Goal: Task Accomplishment & Management: Manage account settings

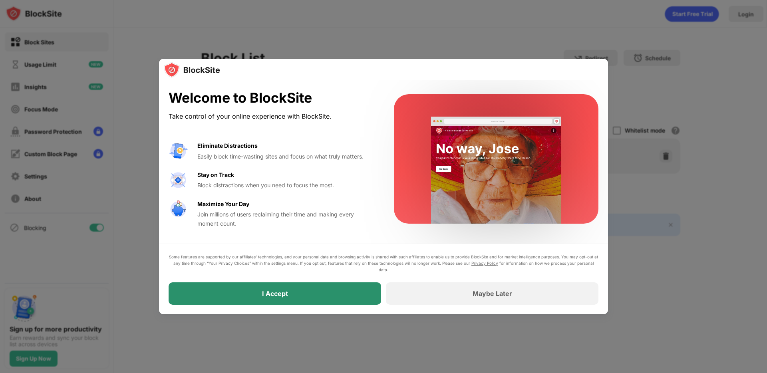
click at [340, 288] on div "I Accept" at bounding box center [275, 293] width 212 height 22
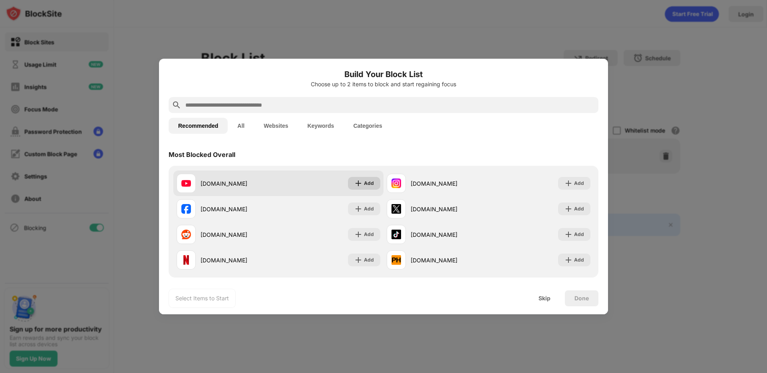
click at [363, 185] on div "Add" at bounding box center [364, 183] width 32 height 13
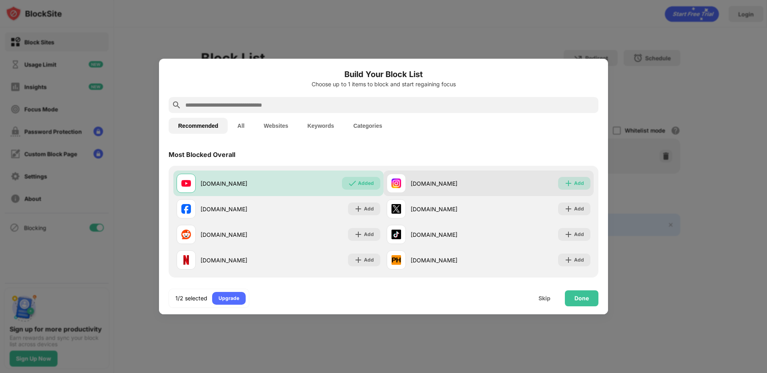
click at [566, 184] on img at bounding box center [568, 183] width 8 height 8
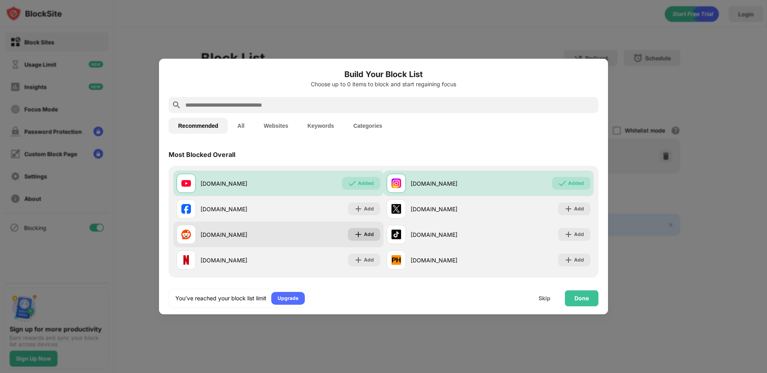
click at [356, 234] on img at bounding box center [358, 234] width 8 height 8
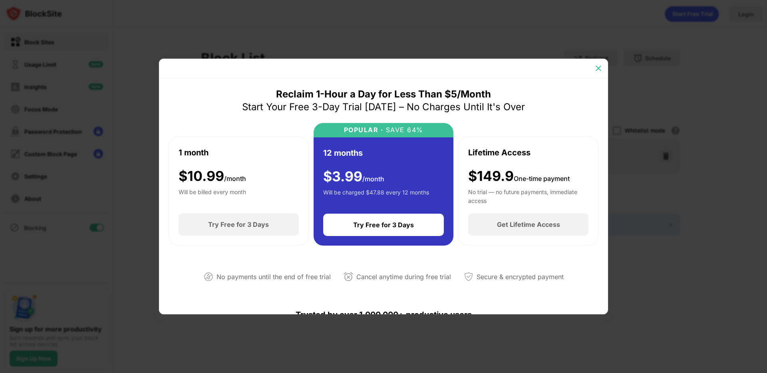
click at [596, 71] on img at bounding box center [598, 68] width 8 height 8
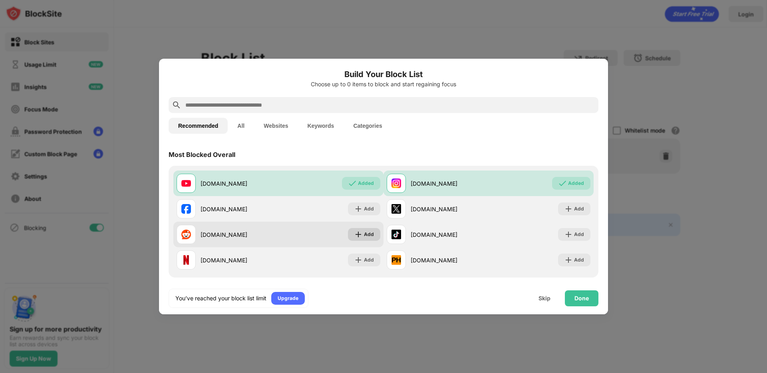
click at [367, 233] on div "Add" at bounding box center [369, 234] width 10 height 8
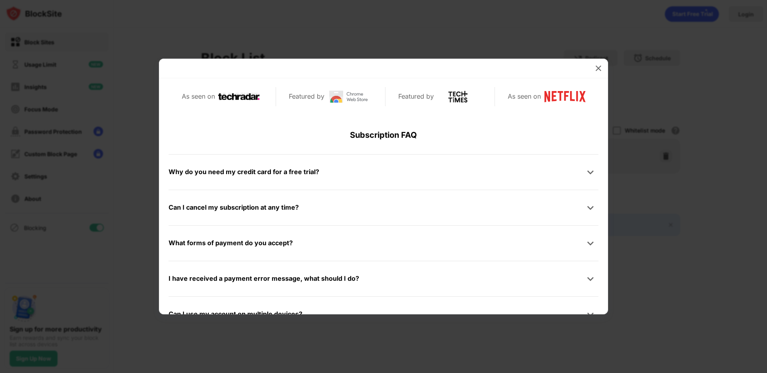
scroll to position [380, 0]
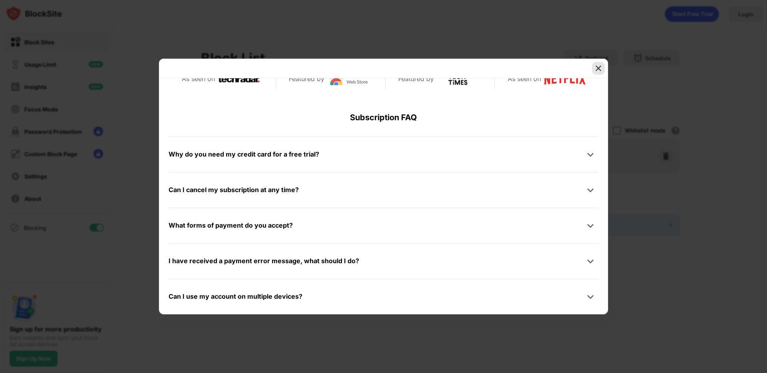
click at [599, 65] on img at bounding box center [598, 68] width 8 height 8
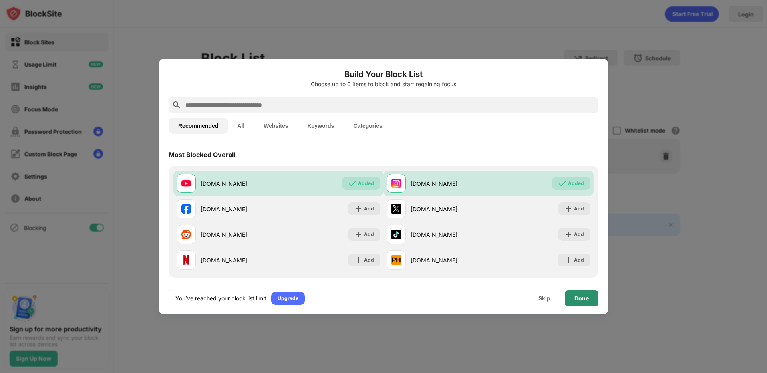
click at [589, 300] on div "Done" at bounding box center [582, 298] width 34 height 16
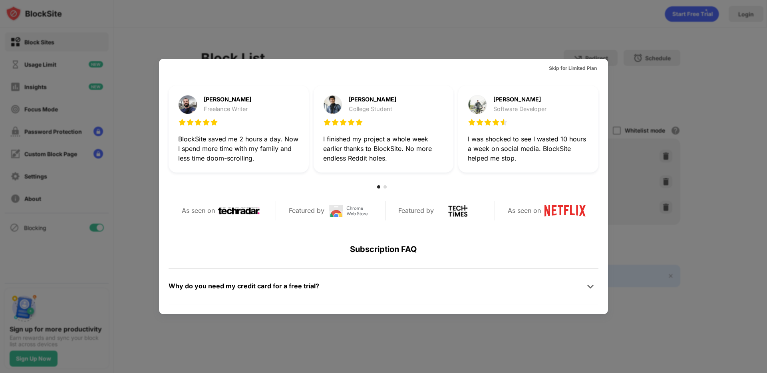
scroll to position [260, 0]
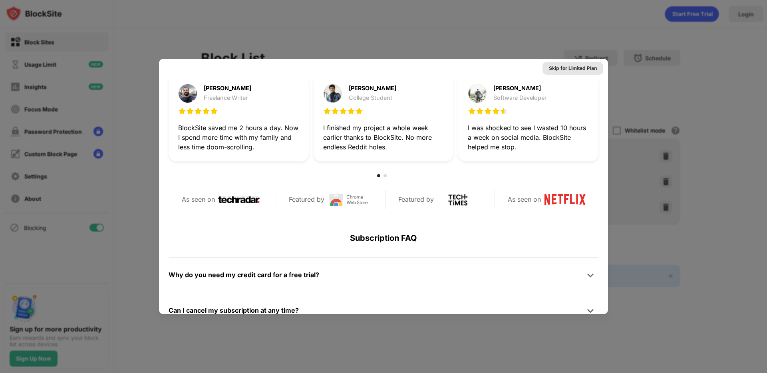
click at [591, 66] on div "Skip for Limited Plan" at bounding box center [573, 68] width 48 height 8
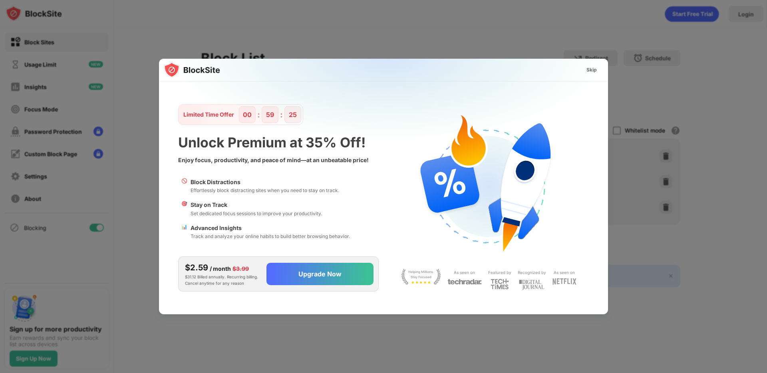
scroll to position [0, 0]
click at [587, 71] on div "Skip" at bounding box center [591, 70] width 10 height 8
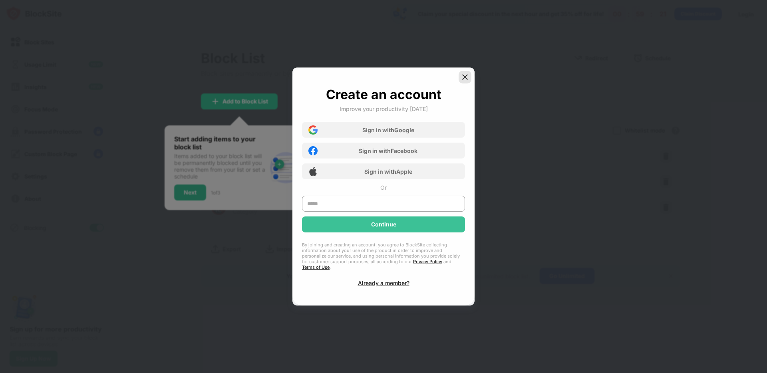
click at [459, 82] on div at bounding box center [465, 77] width 13 height 13
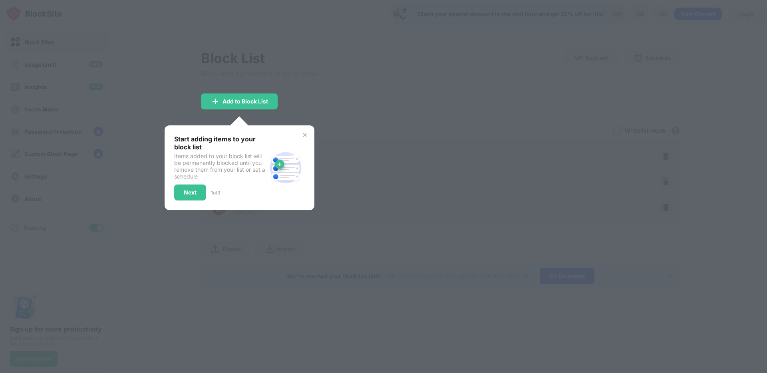
click at [306, 133] on img at bounding box center [305, 135] width 6 height 6
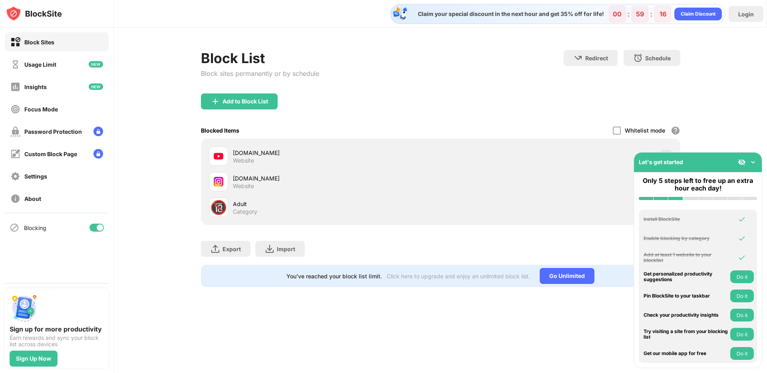
click at [753, 162] on img at bounding box center [753, 162] width 8 height 8
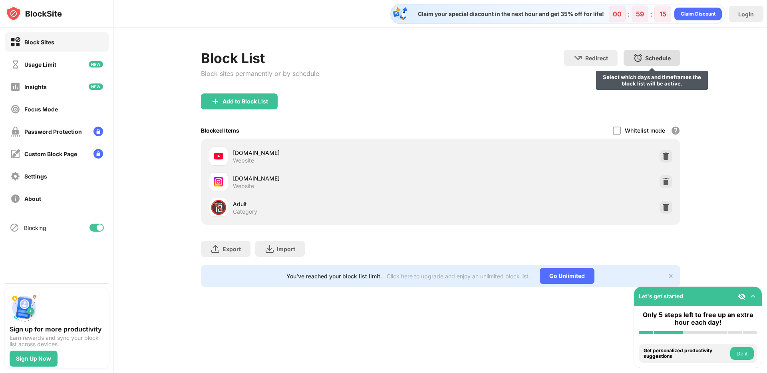
click at [651, 60] on div "Schedule" at bounding box center [658, 58] width 26 height 7
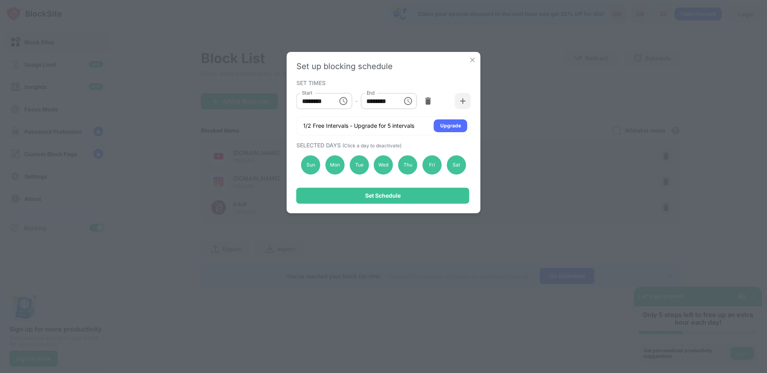
click at [342, 106] on button "Choose time, selected time is 10:00 AM" at bounding box center [343, 101] width 16 height 16
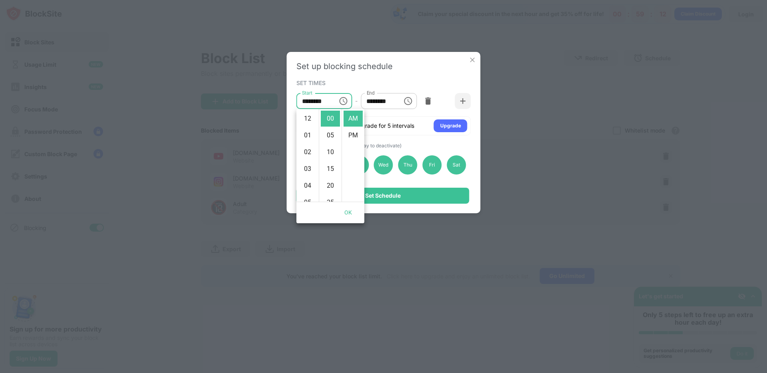
scroll to position [168, 0]
click at [394, 102] on input "********" at bounding box center [379, 101] width 36 height 16
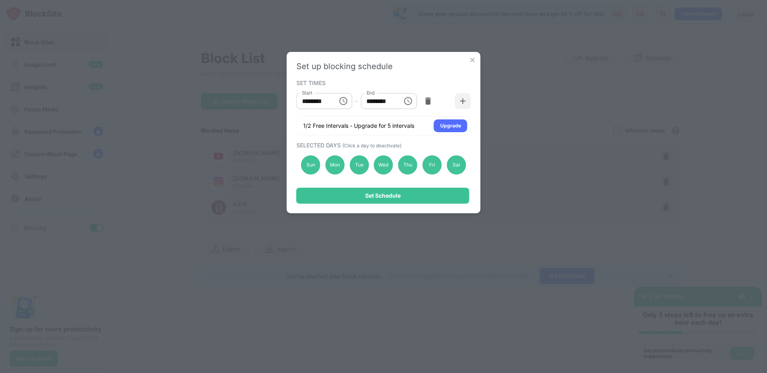
click at [408, 105] on icon "Choose time, selected time is 1:00 PM" at bounding box center [408, 101] width 8 height 8
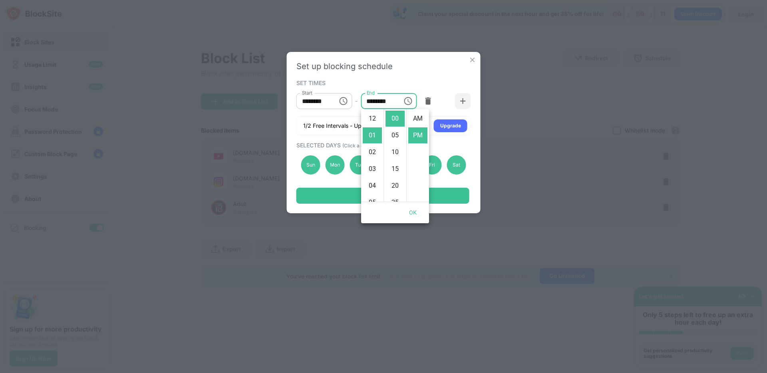
scroll to position [17, 0]
click at [419, 87] on div "SET TIMES Start ******** Start - End ******** End 1/2 Free Intervals - Upgrade …" at bounding box center [383, 106] width 175 height 58
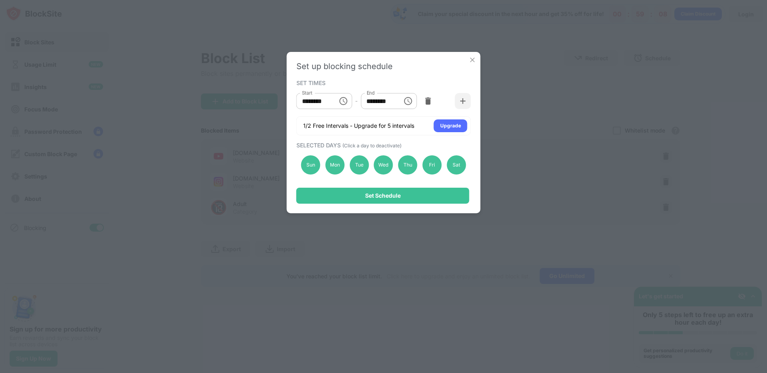
click at [340, 98] on icon "Choose time, selected time is 10:00 AM" at bounding box center [343, 101] width 8 height 8
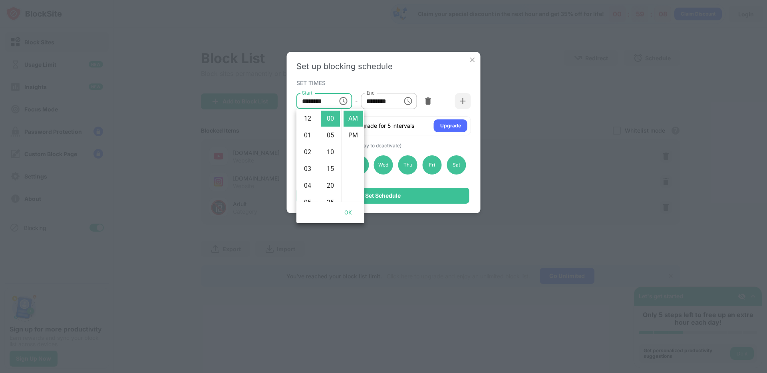
scroll to position [168, 0]
click at [407, 103] on icon "Choose time, selected time is 1:00 PM" at bounding box center [408, 101] width 10 height 10
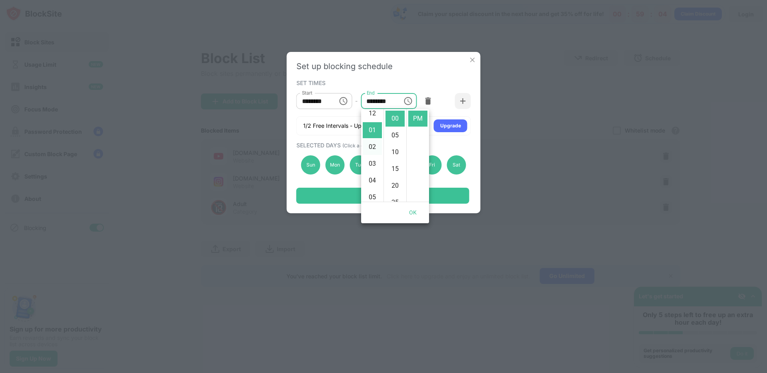
scroll to position [0, 0]
click at [374, 128] on li "10" at bounding box center [372, 129] width 19 height 16
click at [416, 119] on li "AM" at bounding box center [417, 119] width 19 height 16
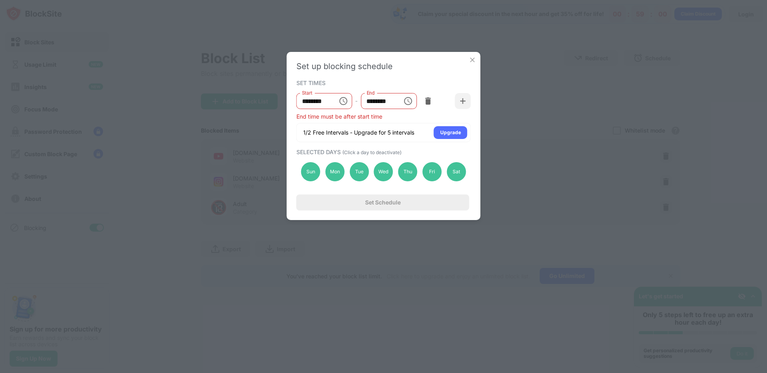
click at [376, 101] on input "********" at bounding box center [379, 101] width 36 height 16
click at [377, 101] on input "********" at bounding box center [379, 101] width 36 height 16
click at [401, 99] on button "Choose time, selected time is 10:00 AM" at bounding box center [408, 101] width 16 height 16
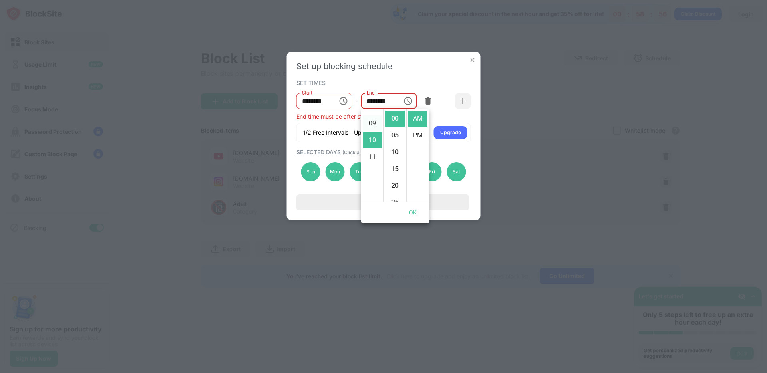
click at [375, 126] on li "09" at bounding box center [372, 123] width 19 height 16
click at [396, 119] on li "55" at bounding box center [394, 119] width 19 height 16
type input "********"
click at [446, 89] on div "Start ******** Start - End ******** End" at bounding box center [383, 101] width 175 height 24
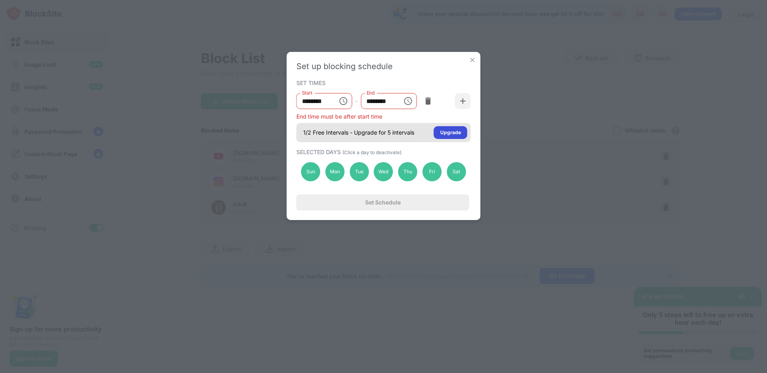
click at [454, 137] on div "Upgrade" at bounding box center [451, 132] width 34 height 13
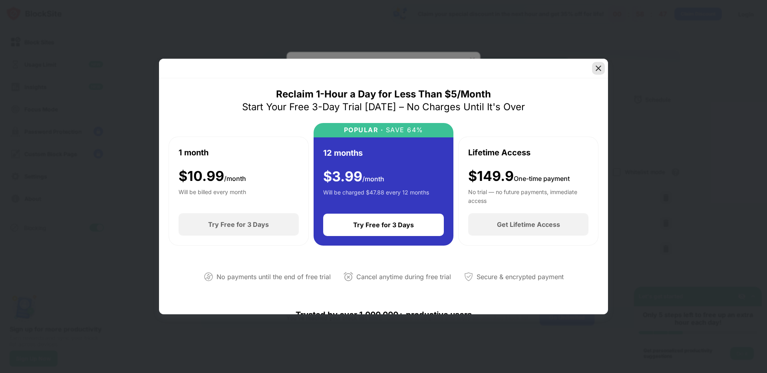
click at [599, 71] on img at bounding box center [598, 68] width 8 height 8
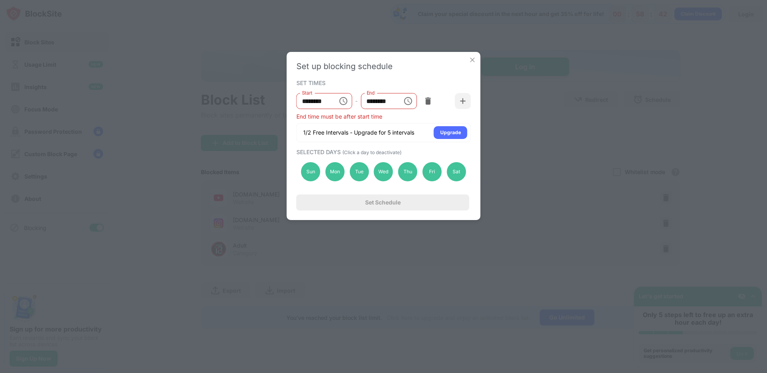
click at [332, 104] on div "******** Start" at bounding box center [324, 101] width 56 height 16
click at [339, 101] on icon "Choose time, selected time is 10:00 AM" at bounding box center [343, 101] width 8 height 8
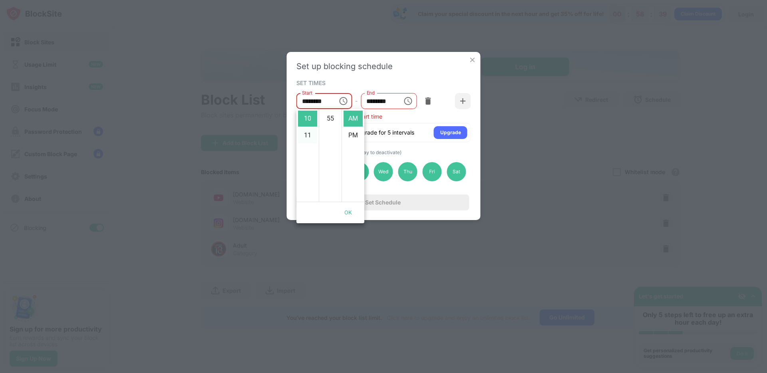
scroll to position [159, 0]
click at [325, 116] on li "55" at bounding box center [330, 119] width 19 height 16
click at [310, 111] on li "09" at bounding box center [307, 111] width 19 height 16
type input "********"
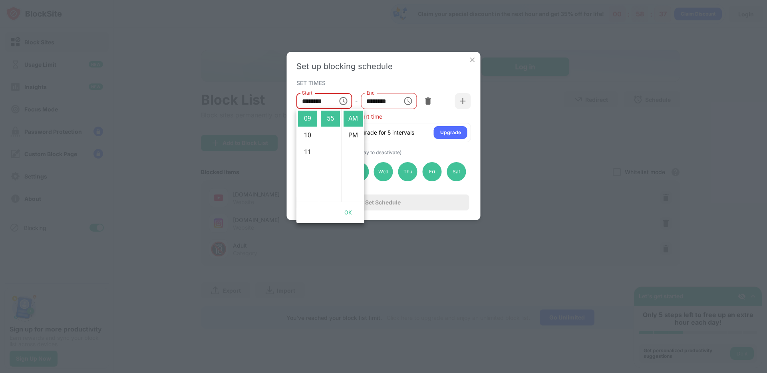
click at [383, 101] on input "********" at bounding box center [379, 101] width 36 height 16
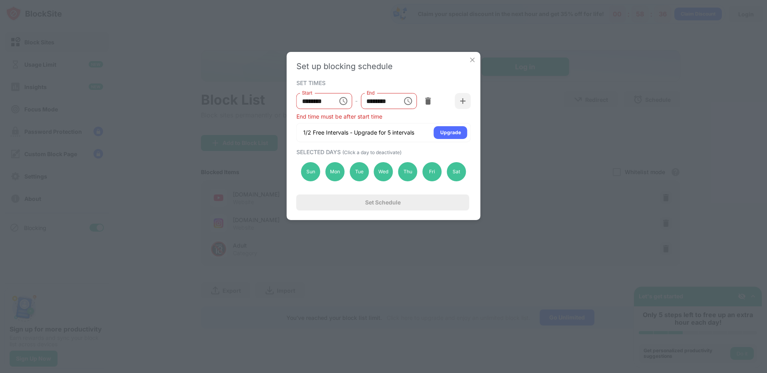
click at [408, 101] on icon "Choose time, selected time is 9:55 AM" at bounding box center [408, 101] width 10 height 10
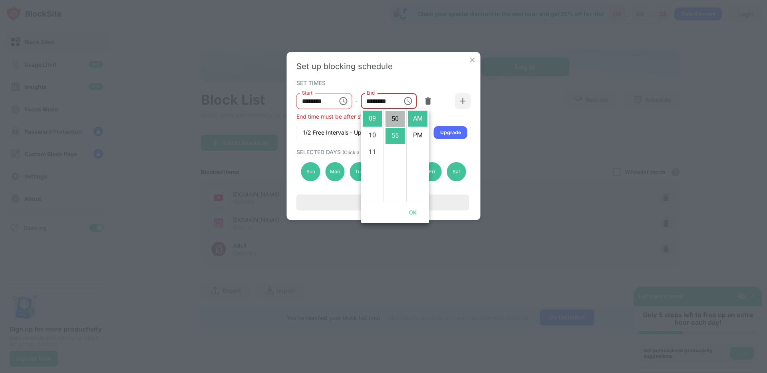
click at [395, 121] on li "50" at bounding box center [394, 119] width 19 height 16
click at [393, 134] on li "55" at bounding box center [394, 135] width 19 height 16
type input "********"
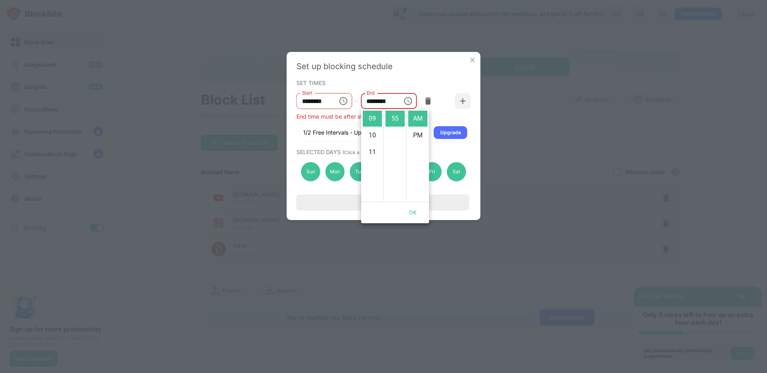
click at [335, 102] on button "Choose time, selected time is 9:55 AM" at bounding box center [343, 101] width 16 height 16
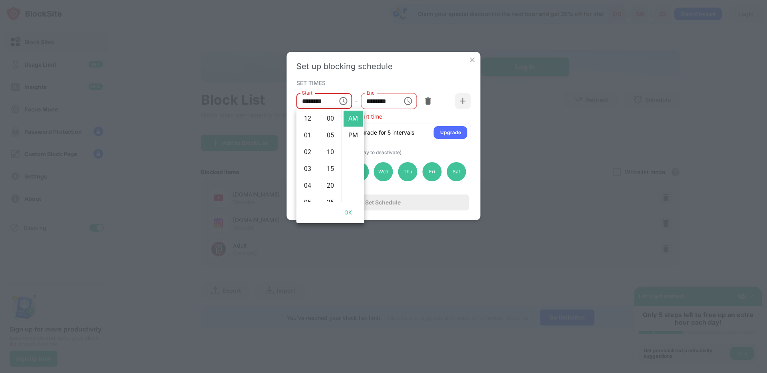
scroll to position [151, 0]
click at [333, 122] on li "50" at bounding box center [330, 121] width 19 height 16
type input "********"
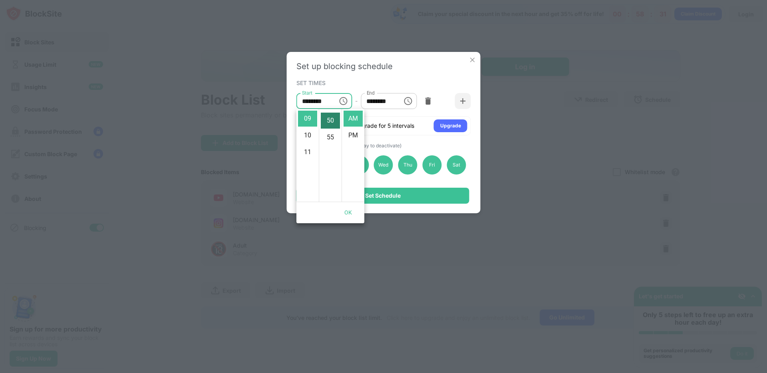
scroll to position [168, 0]
click at [448, 123] on div "Upgrade" at bounding box center [450, 126] width 21 height 8
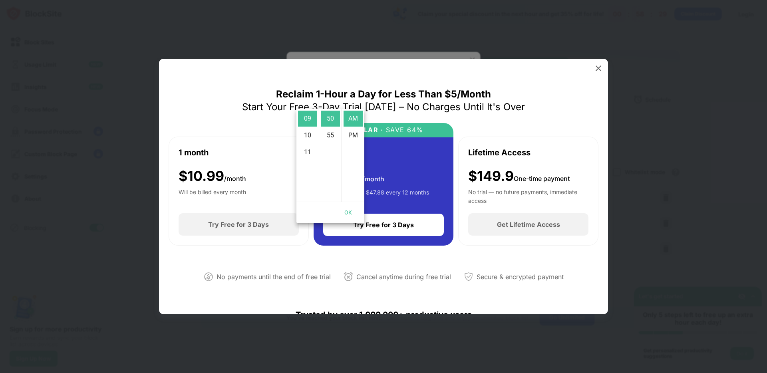
click at [597, 65] on img at bounding box center [598, 68] width 8 height 8
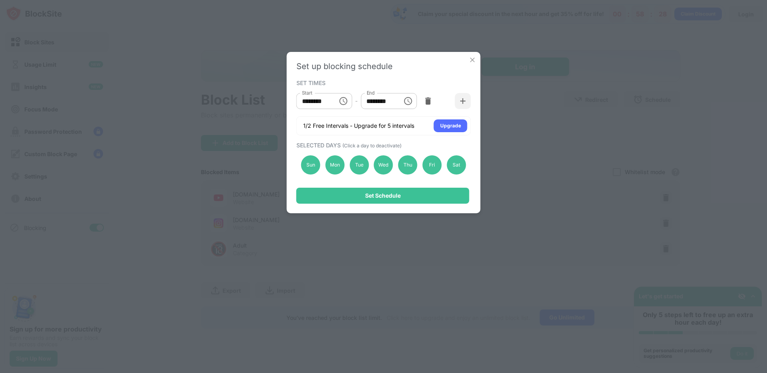
click at [425, 84] on div "SET TIMES" at bounding box center [382, 82] width 173 height 6
click at [414, 194] on div "Set Schedule" at bounding box center [382, 196] width 173 height 16
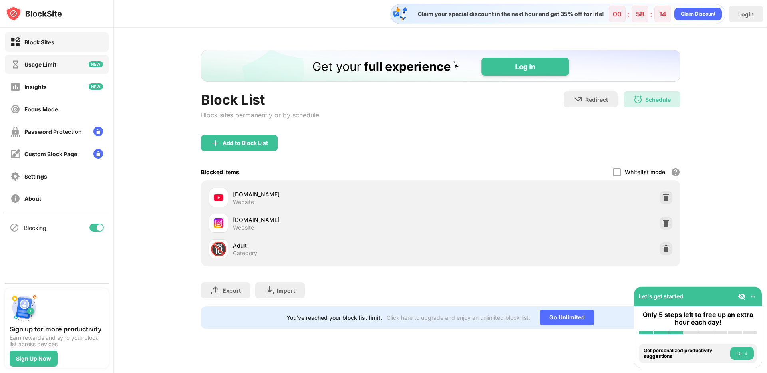
click at [59, 65] on div "Usage Limit" at bounding box center [57, 64] width 104 height 19
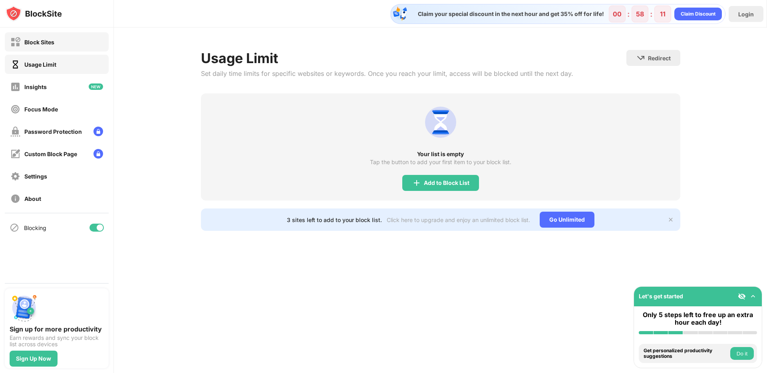
click at [62, 42] on div "Block Sites" at bounding box center [57, 41] width 104 height 19
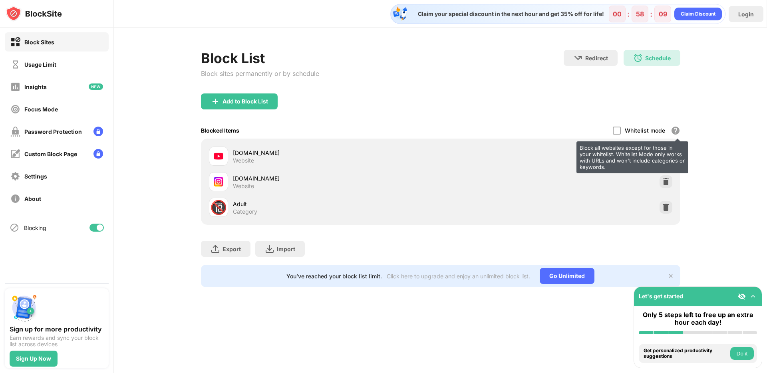
click at [672, 131] on div "Block all websites except for those in your whitelist. Whitelist Mode only work…" at bounding box center [676, 131] width 10 height 10
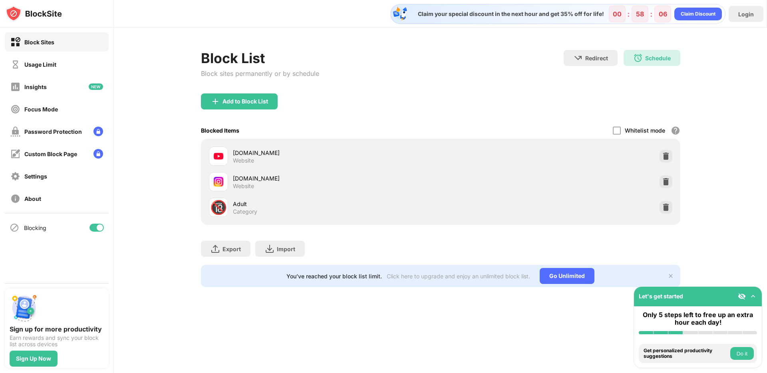
click at [347, 129] on div "Blocked Items Whitelist mode Block all websites except for those in your whitel…" at bounding box center [440, 130] width 479 height 16
click at [648, 59] on div "Schedule" at bounding box center [658, 58] width 26 height 7
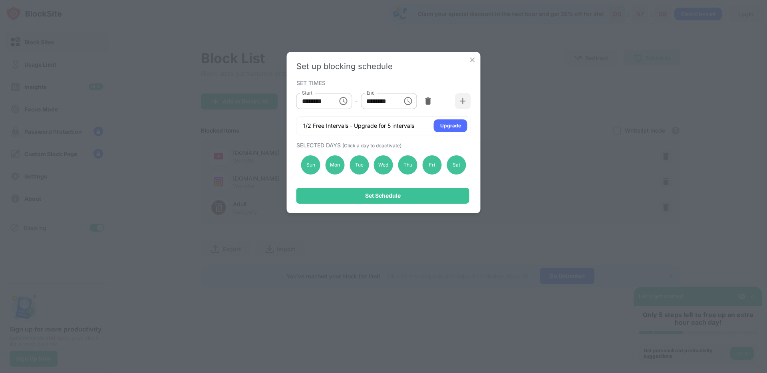
click at [345, 105] on icon "Choose time, selected time is 9:50 AM" at bounding box center [343, 101] width 10 height 10
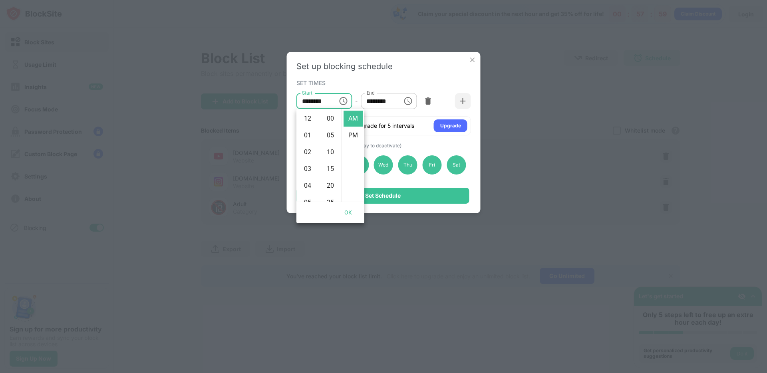
scroll to position [168, 0]
click at [307, 124] on li "08" at bounding box center [307, 119] width 19 height 16
click at [330, 117] on li "00" at bounding box center [330, 119] width 19 height 16
type input "********"
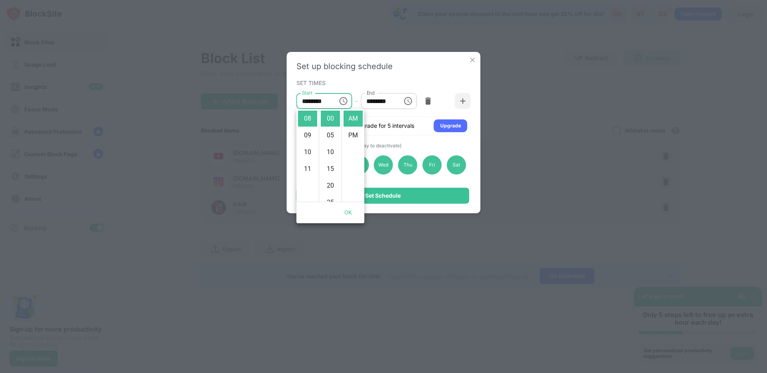
click at [393, 100] on input "********" at bounding box center [379, 101] width 36 height 16
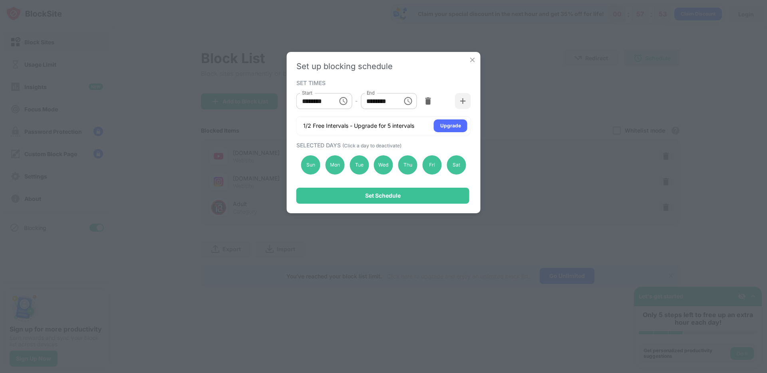
click at [401, 100] on button "Choose time, selected time is 9:55 AM" at bounding box center [408, 101] width 16 height 16
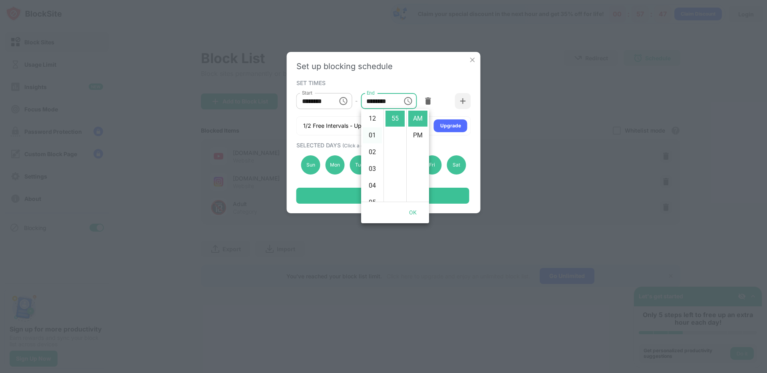
scroll to position [185, 0]
click at [373, 121] on li "11" at bounding box center [372, 119] width 19 height 16
click at [398, 120] on li "55" at bounding box center [394, 119] width 19 height 16
click at [416, 134] on li "PM" at bounding box center [417, 135] width 19 height 16
type input "********"
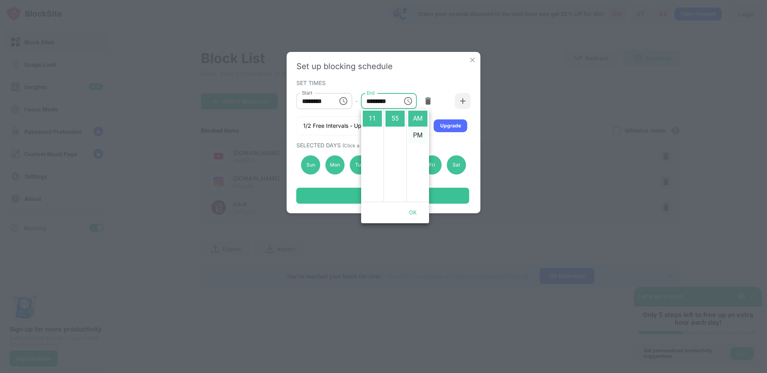
scroll to position [17, 0]
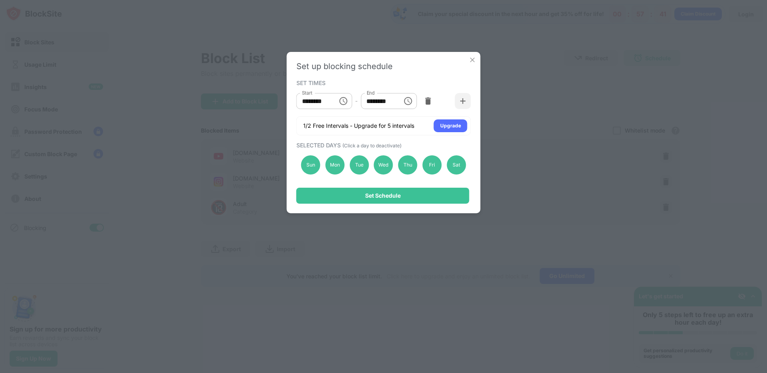
click at [345, 98] on icon "Choose time, selected time is 8:00 AM" at bounding box center [343, 101] width 8 height 8
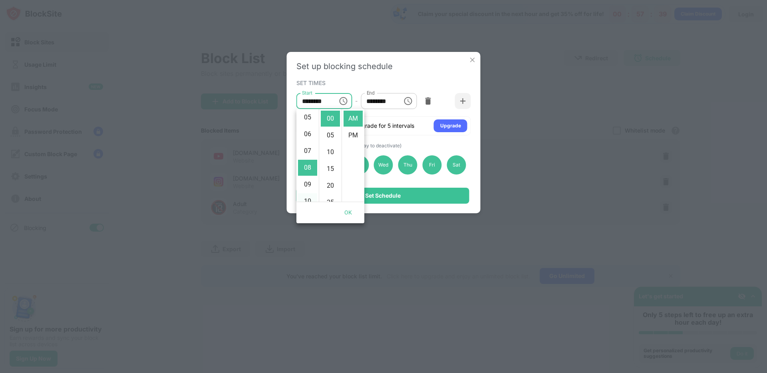
scroll to position [0, 0]
click at [307, 136] on li "01" at bounding box center [307, 135] width 19 height 16
type input "********"
click at [419, 147] on div "SELECTED DAYS (Click a day to deactivate)" at bounding box center [382, 145] width 173 height 7
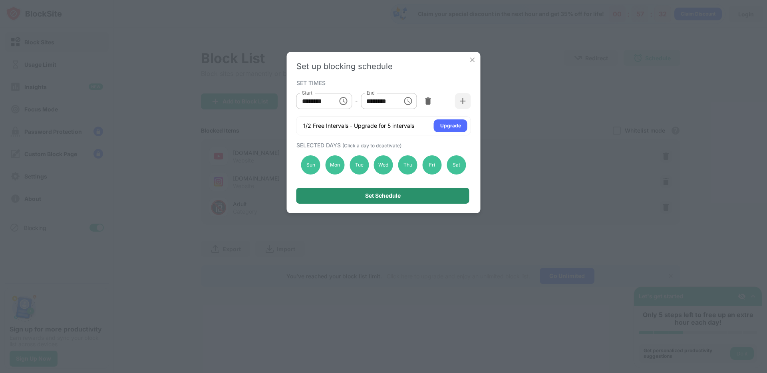
click at [420, 193] on div "Set Schedule" at bounding box center [382, 196] width 173 height 16
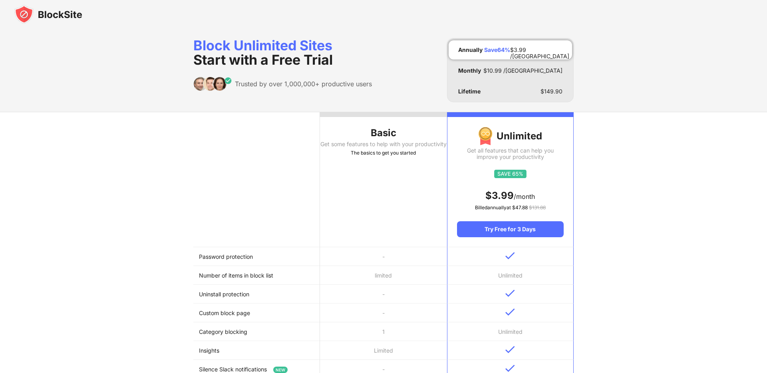
click at [79, 19] on img at bounding box center [48, 14] width 68 height 19
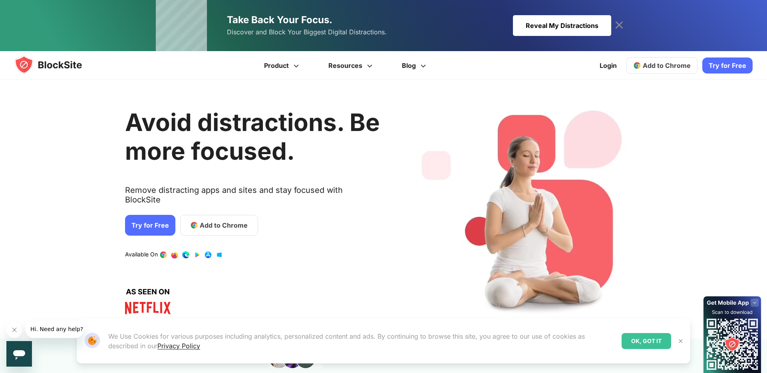
click at [546, 32] on div "Reveal My Distractions" at bounding box center [562, 25] width 98 height 21
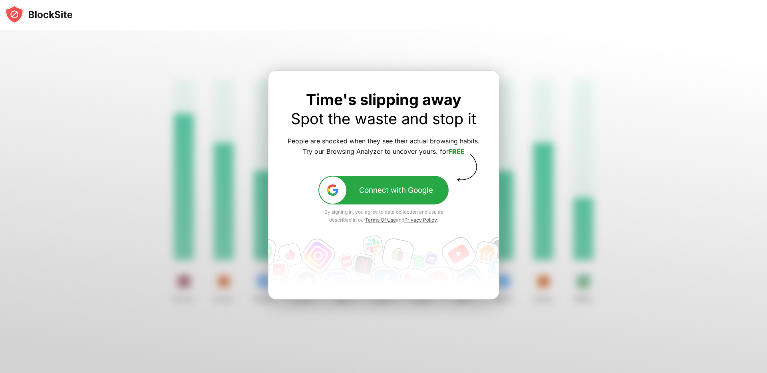
click at [352, 183] on button "Connect with Google" at bounding box center [383, 190] width 130 height 29
